Goal: Information Seeking & Learning: Learn about a topic

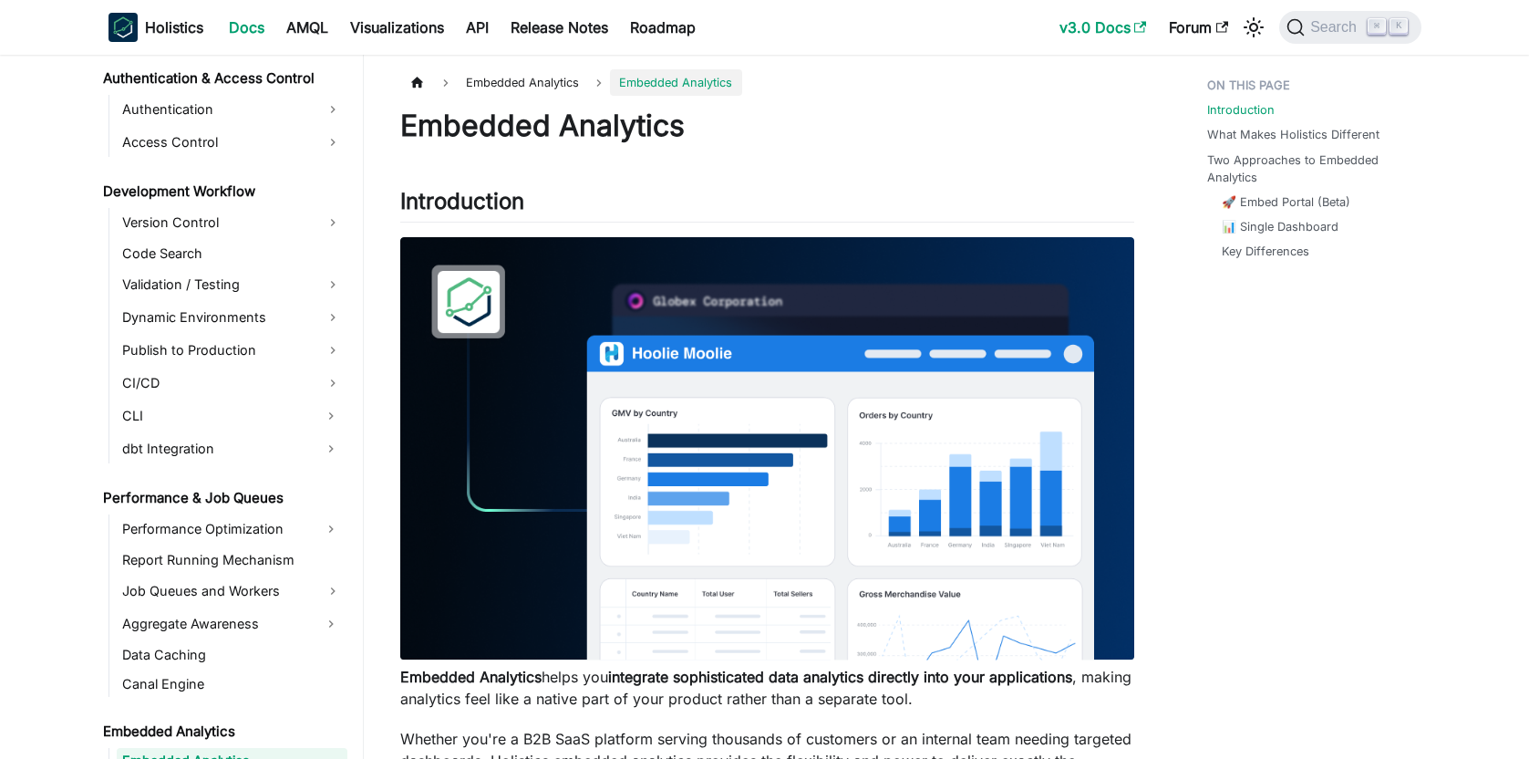
scroll to position [1337, 0]
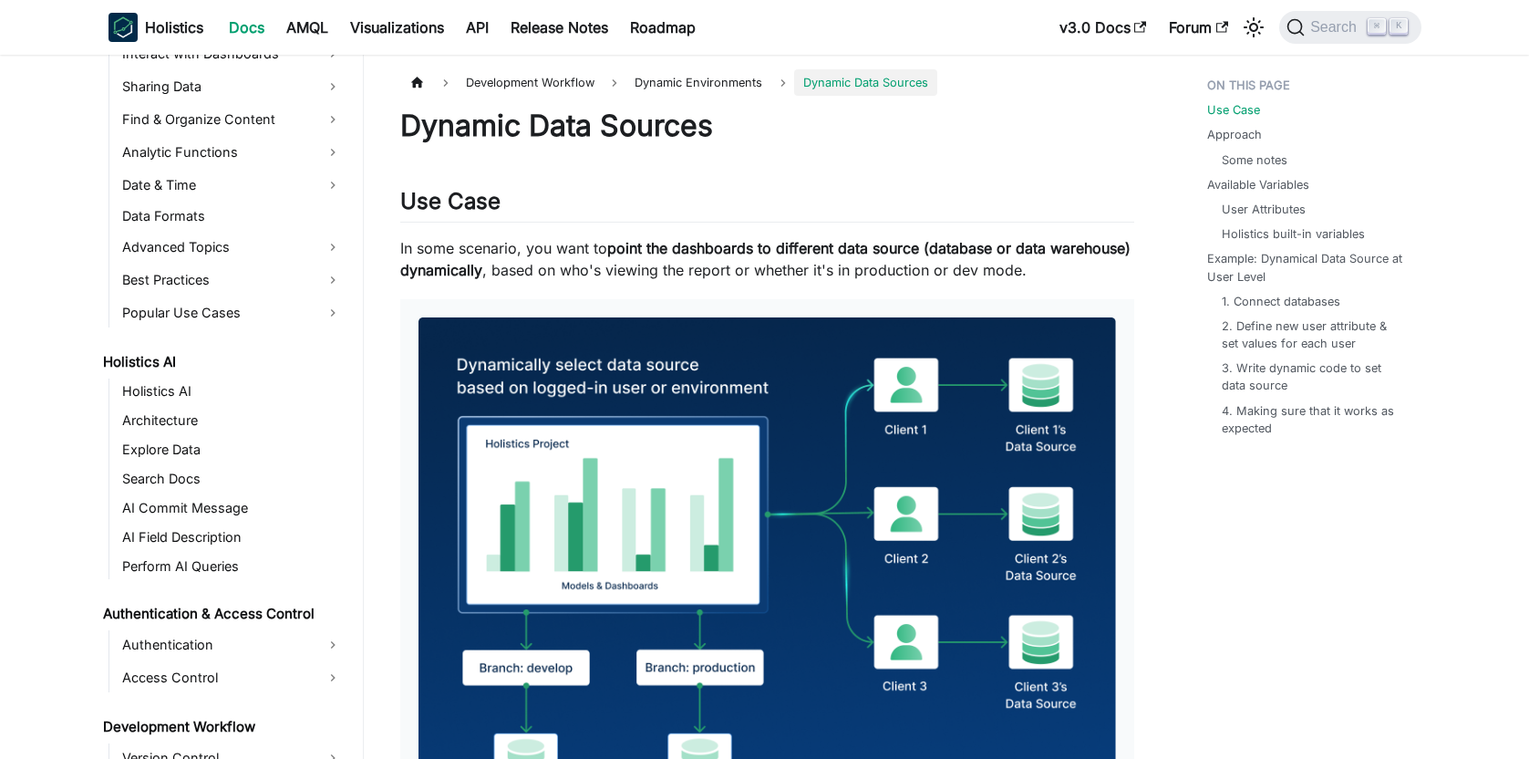
scroll to position [887, 0]
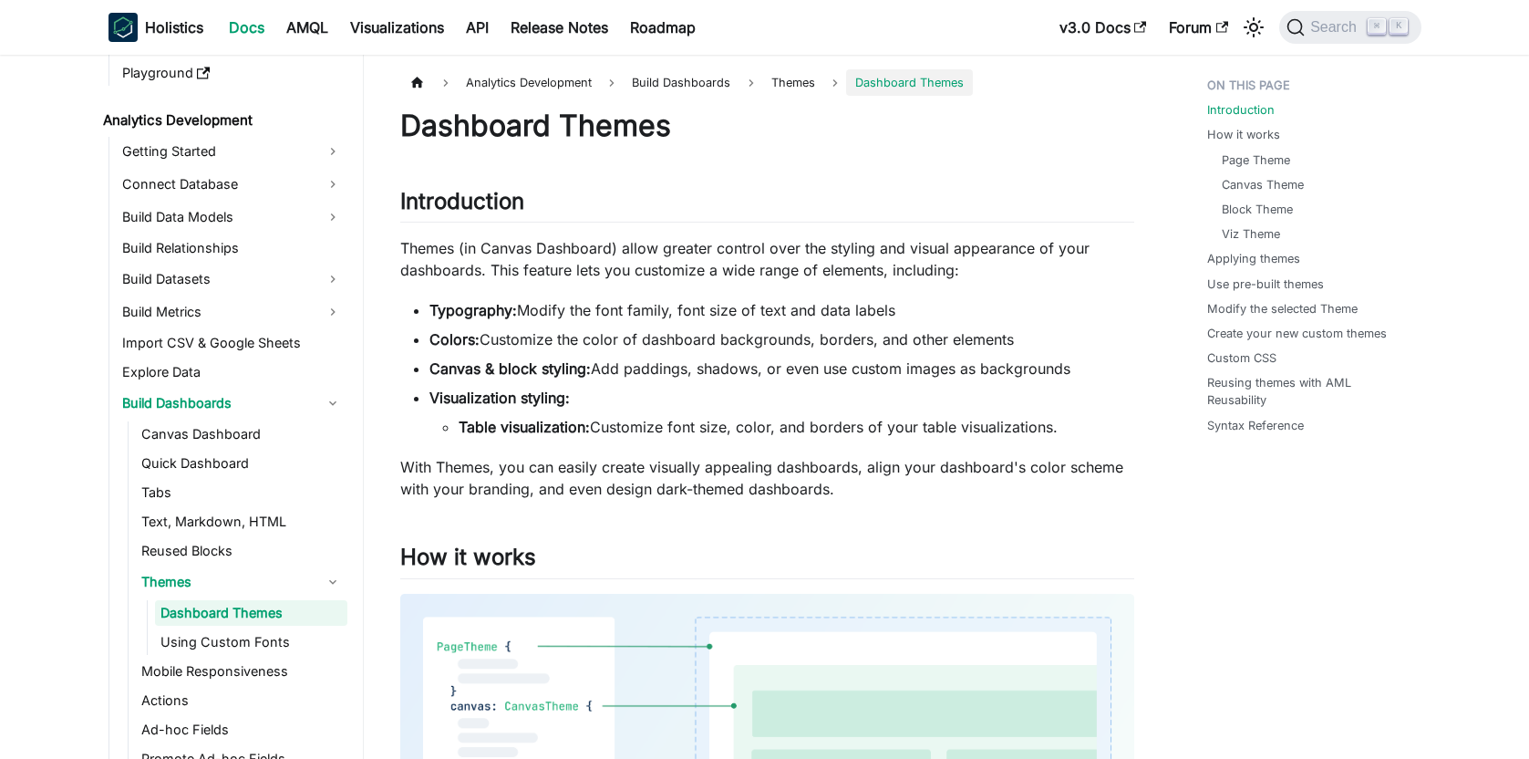
scroll to position [239, 0]
